Goal: Transaction & Acquisition: Purchase product/service

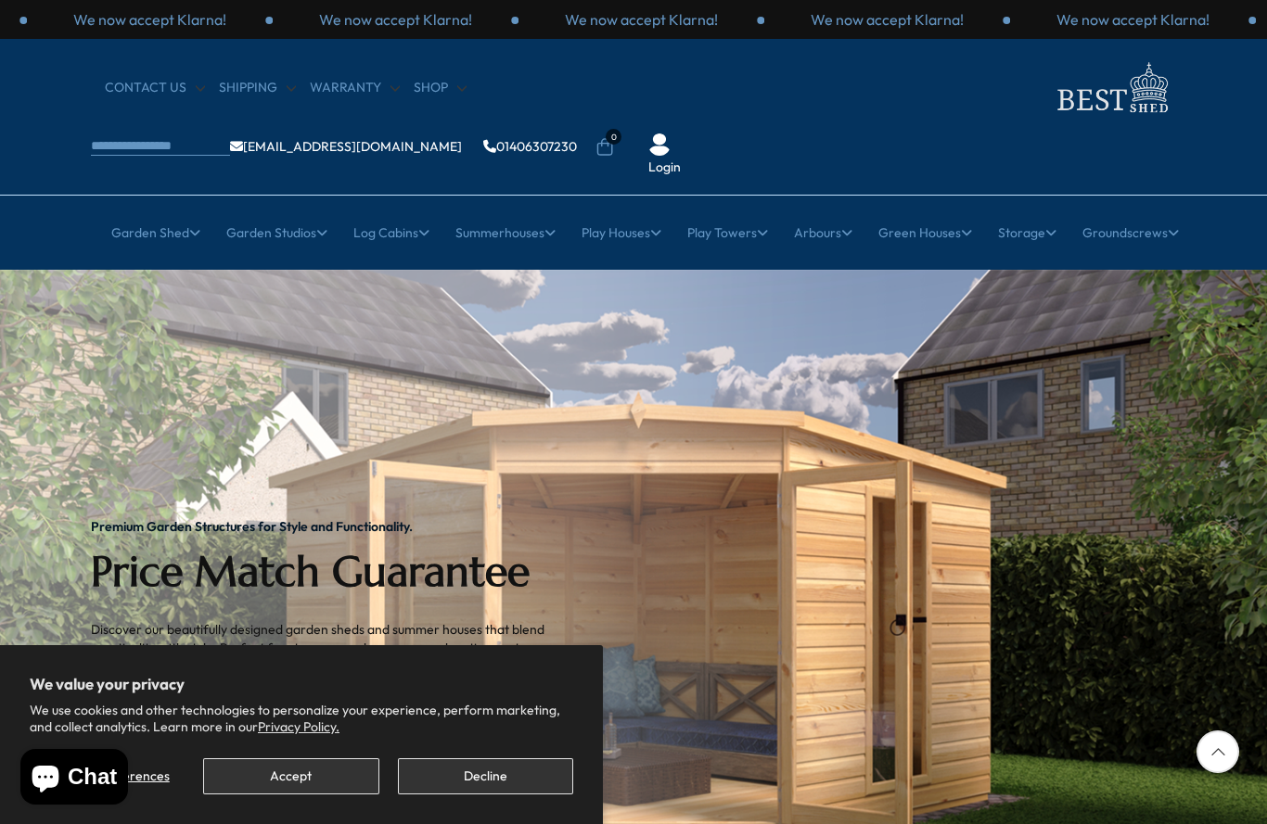
click at [333, 777] on button "Accept" at bounding box center [290, 777] width 175 height 36
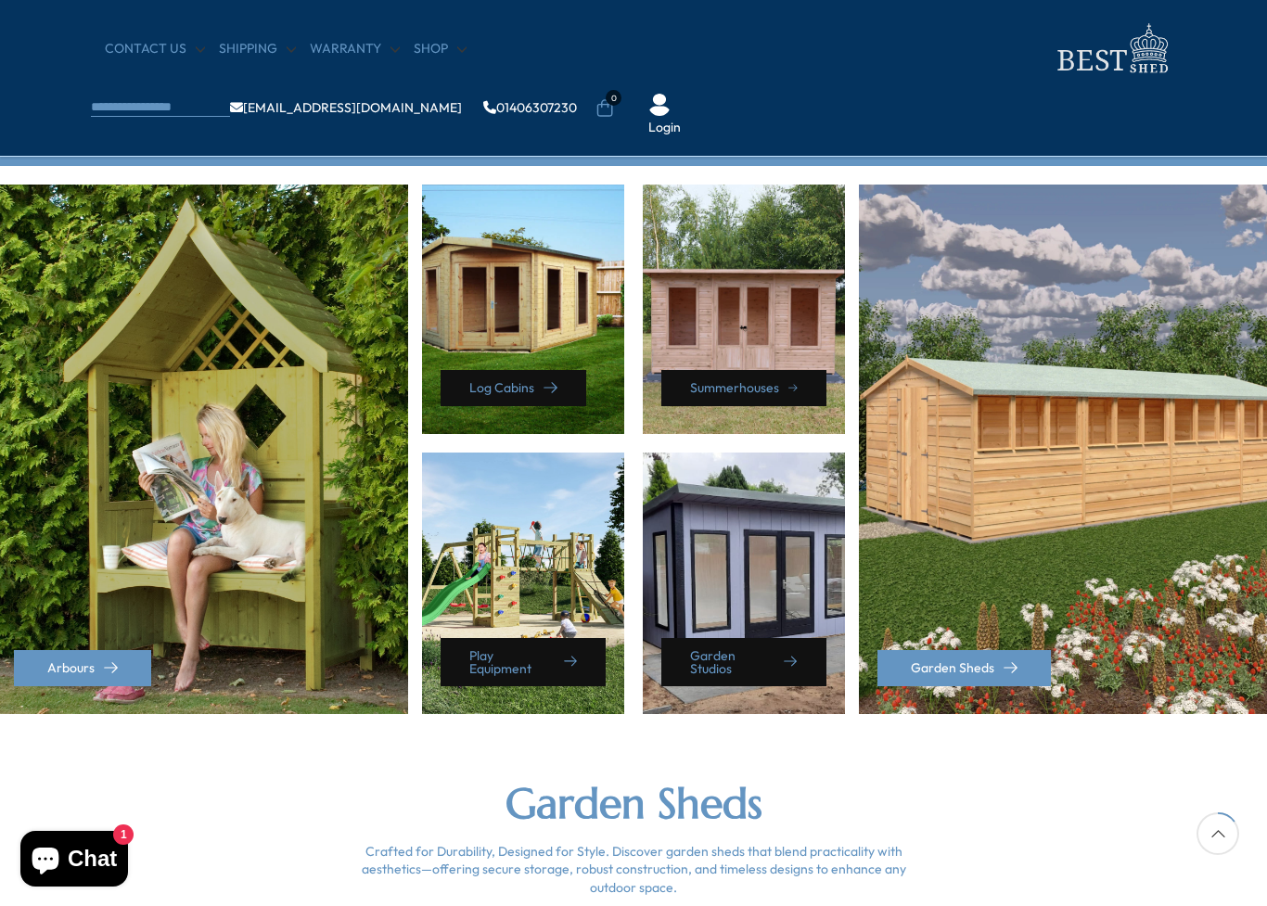
scroll to position [769, 0]
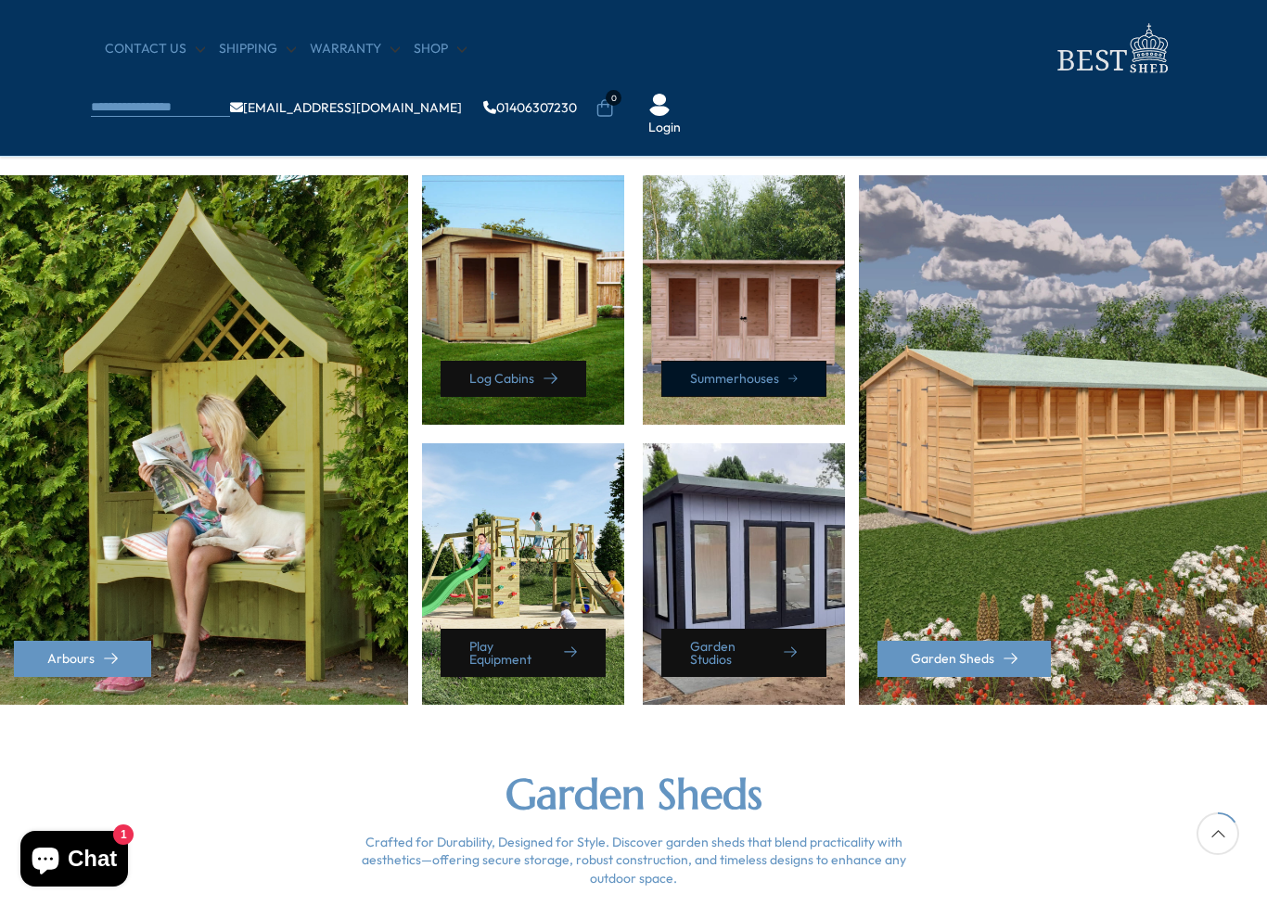
click at [772, 370] on link "Summerhouses" at bounding box center [743, 379] width 165 height 36
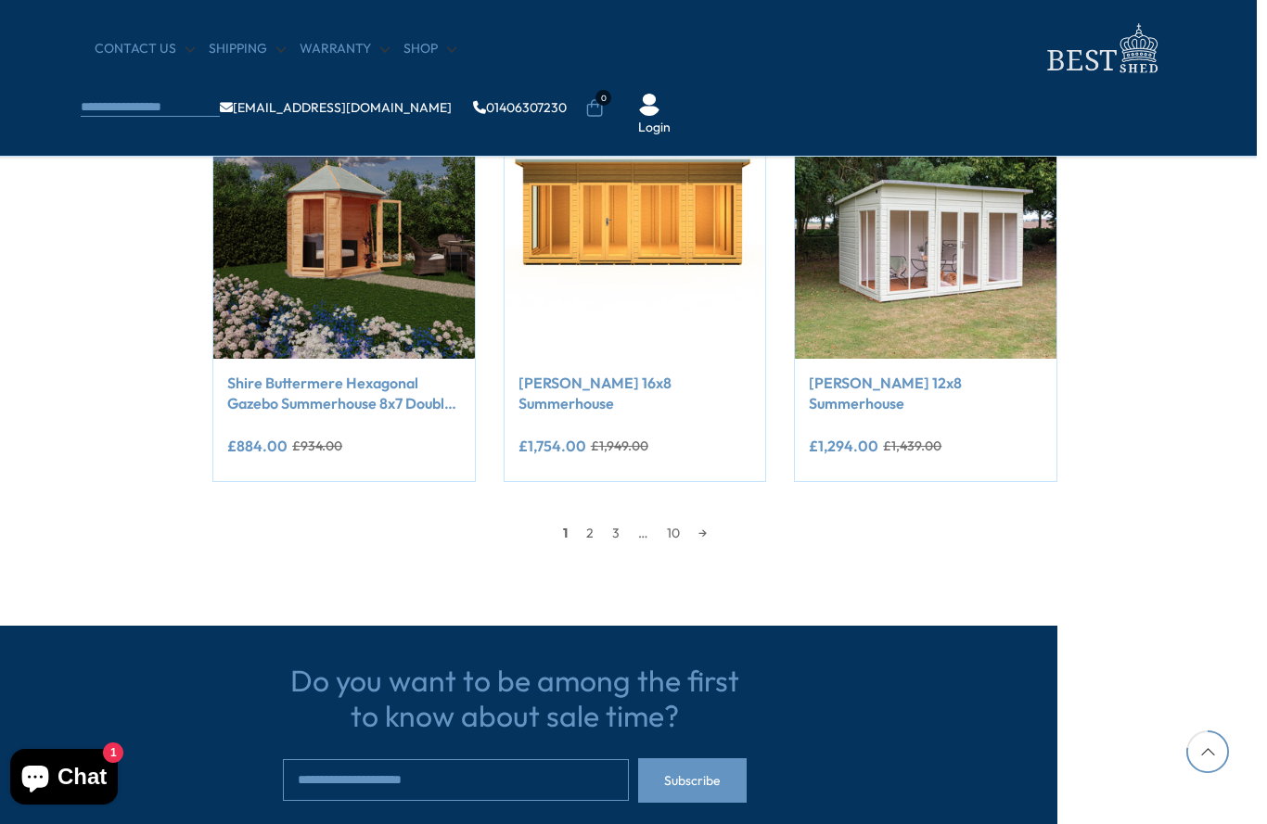
scroll to position [1584, 108]
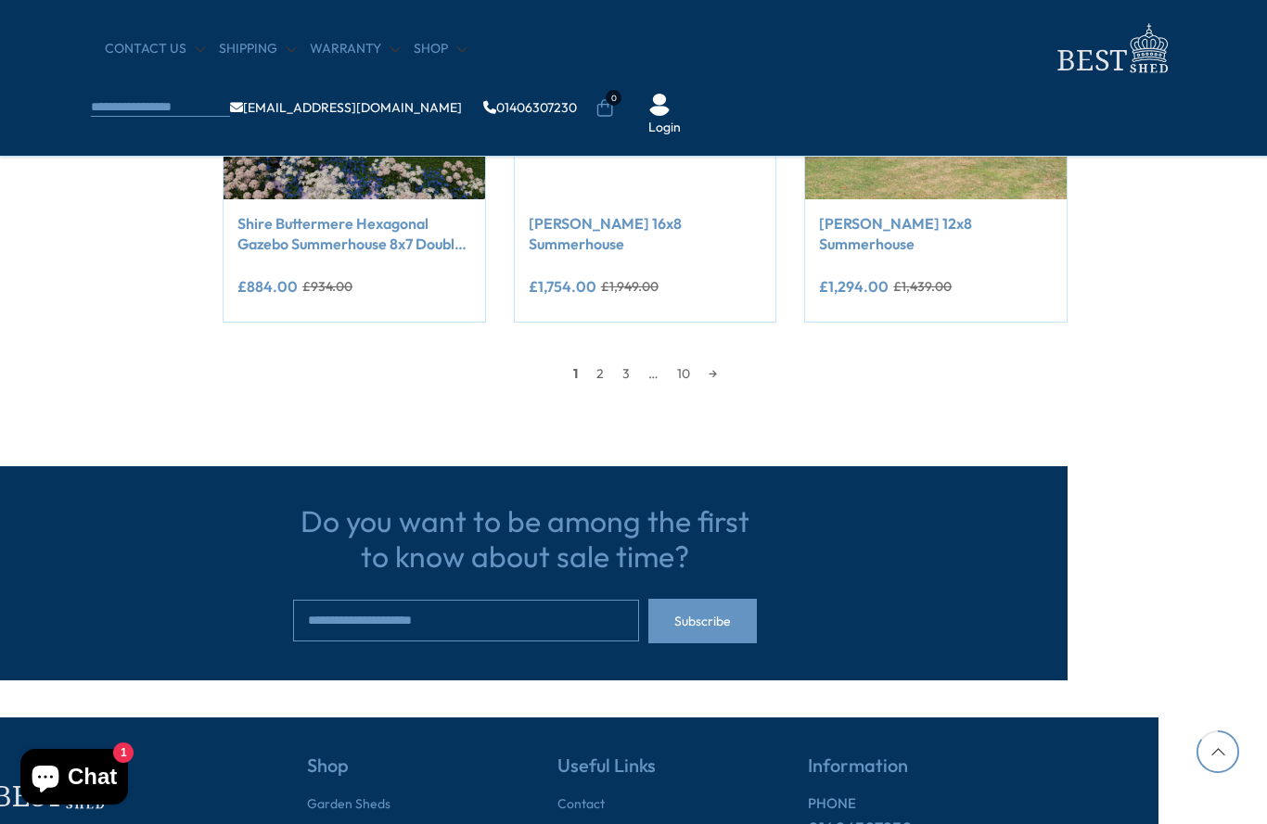
click at [692, 362] on link "10" at bounding box center [684, 374] width 32 height 28
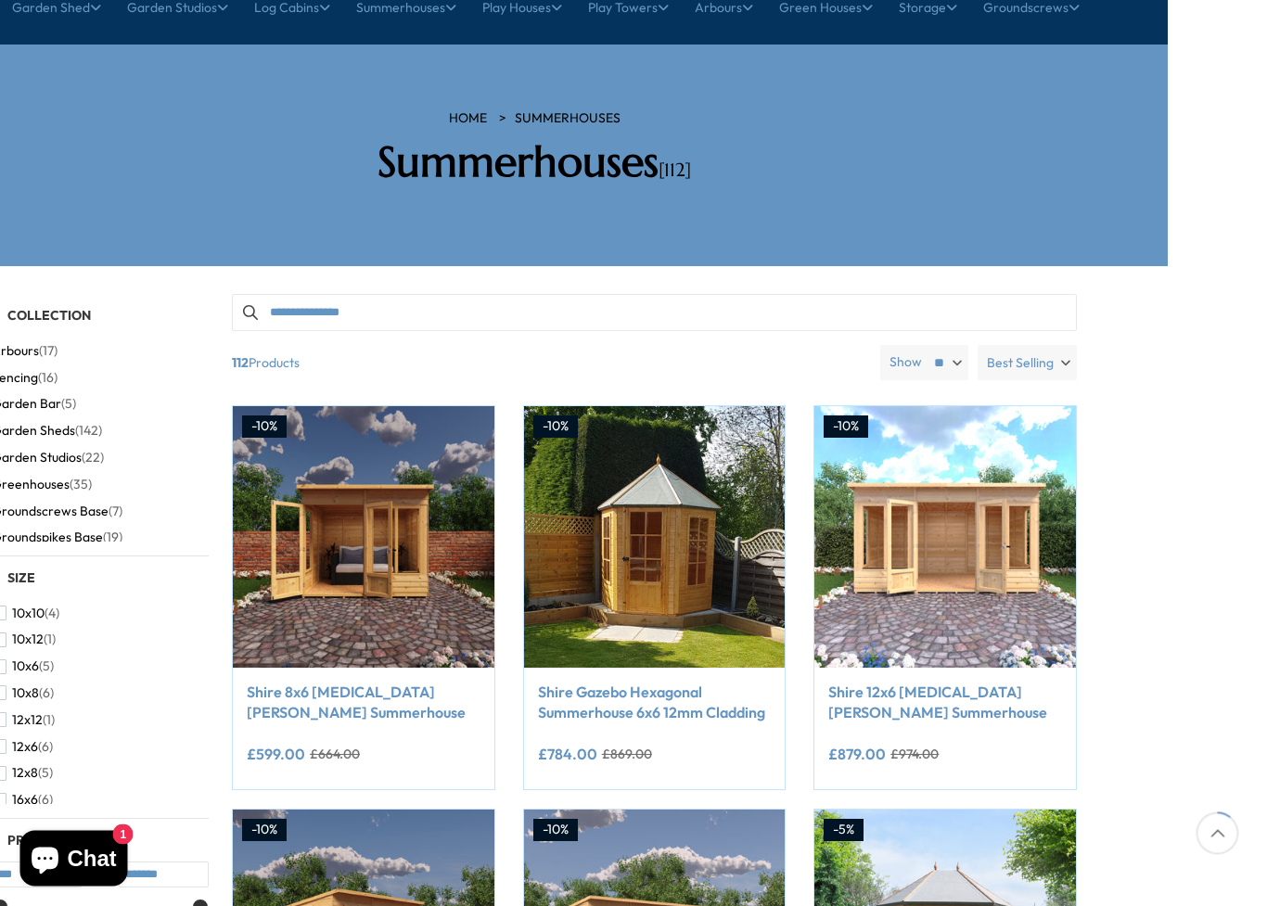
scroll to position [224, 108]
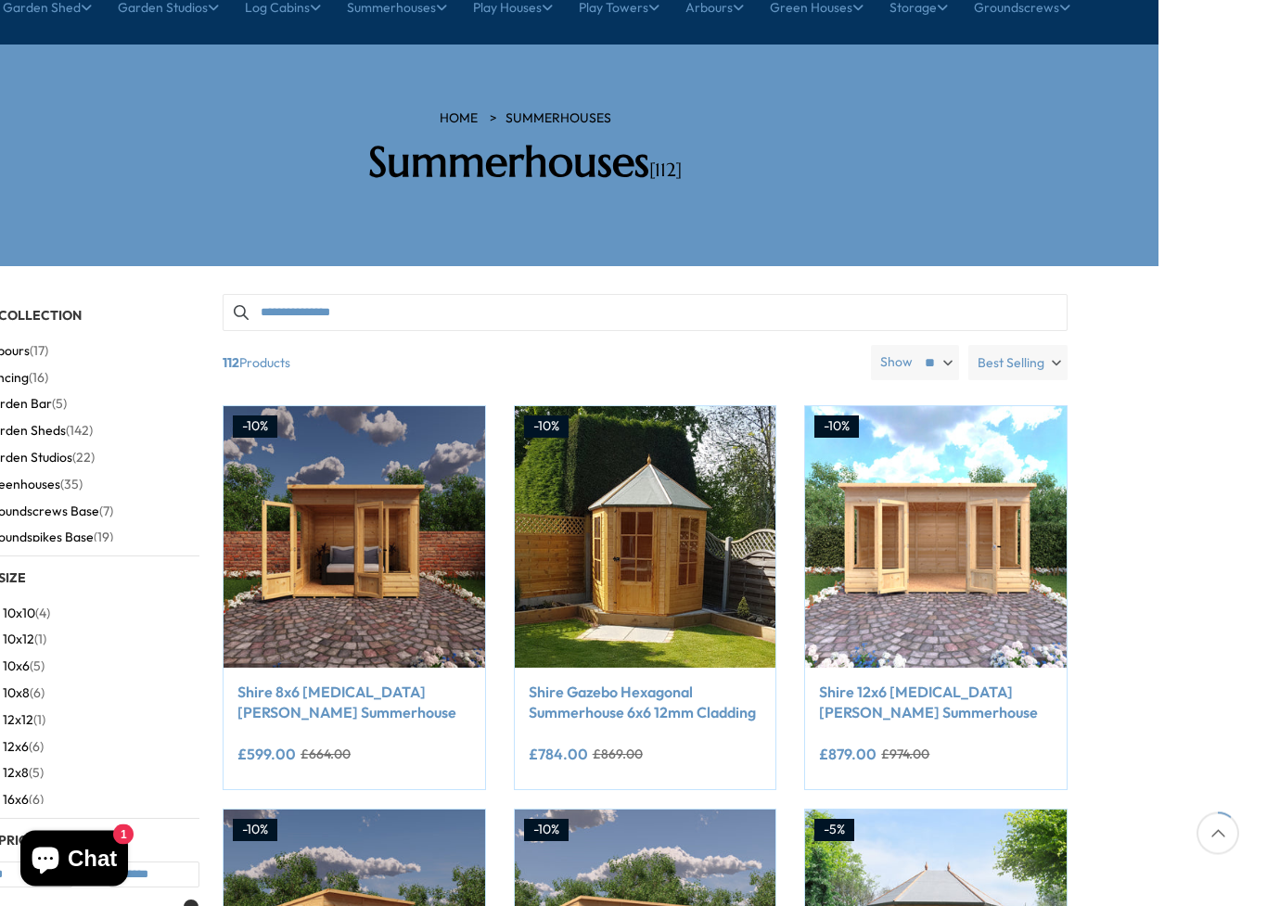
click at [11, 344] on span "Arbours" at bounding box center [5, 352] width 47 height 16
